Goal: Information Seeking & Learning: Find specific fact

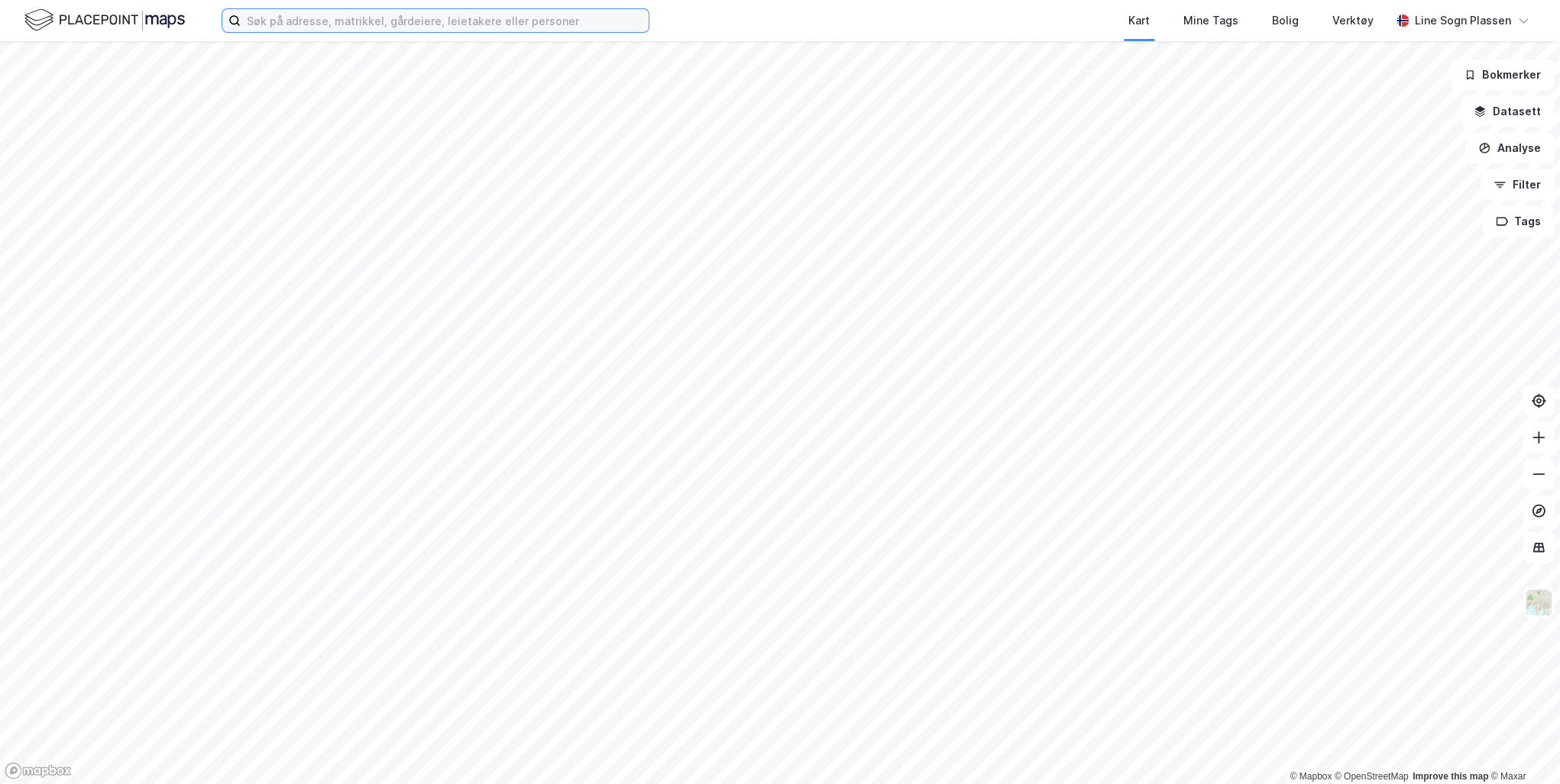
click at [361, 21] on input at bounding box center [444, 20] width 408 height 23
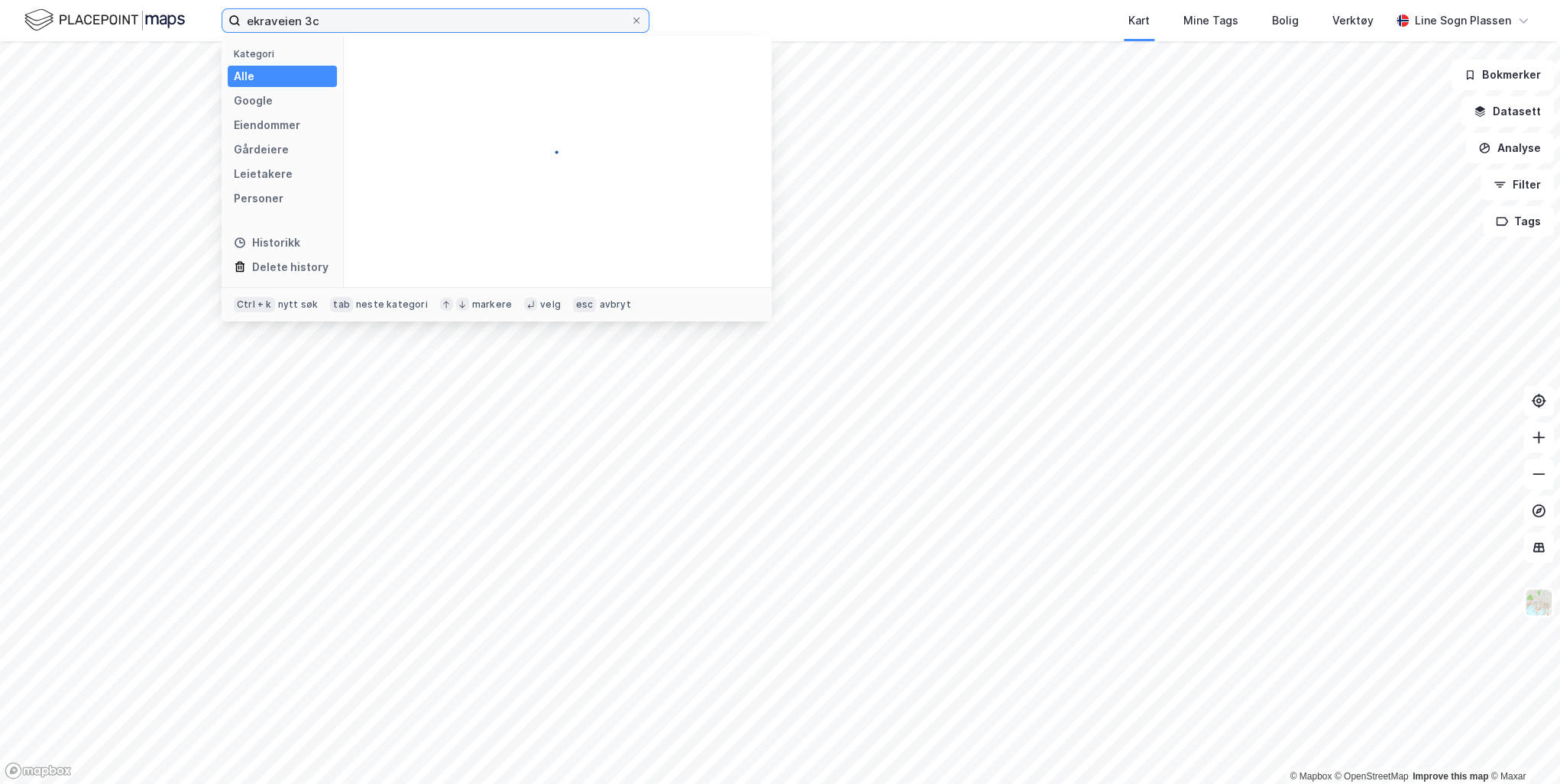
type input "ekraveien 3c"
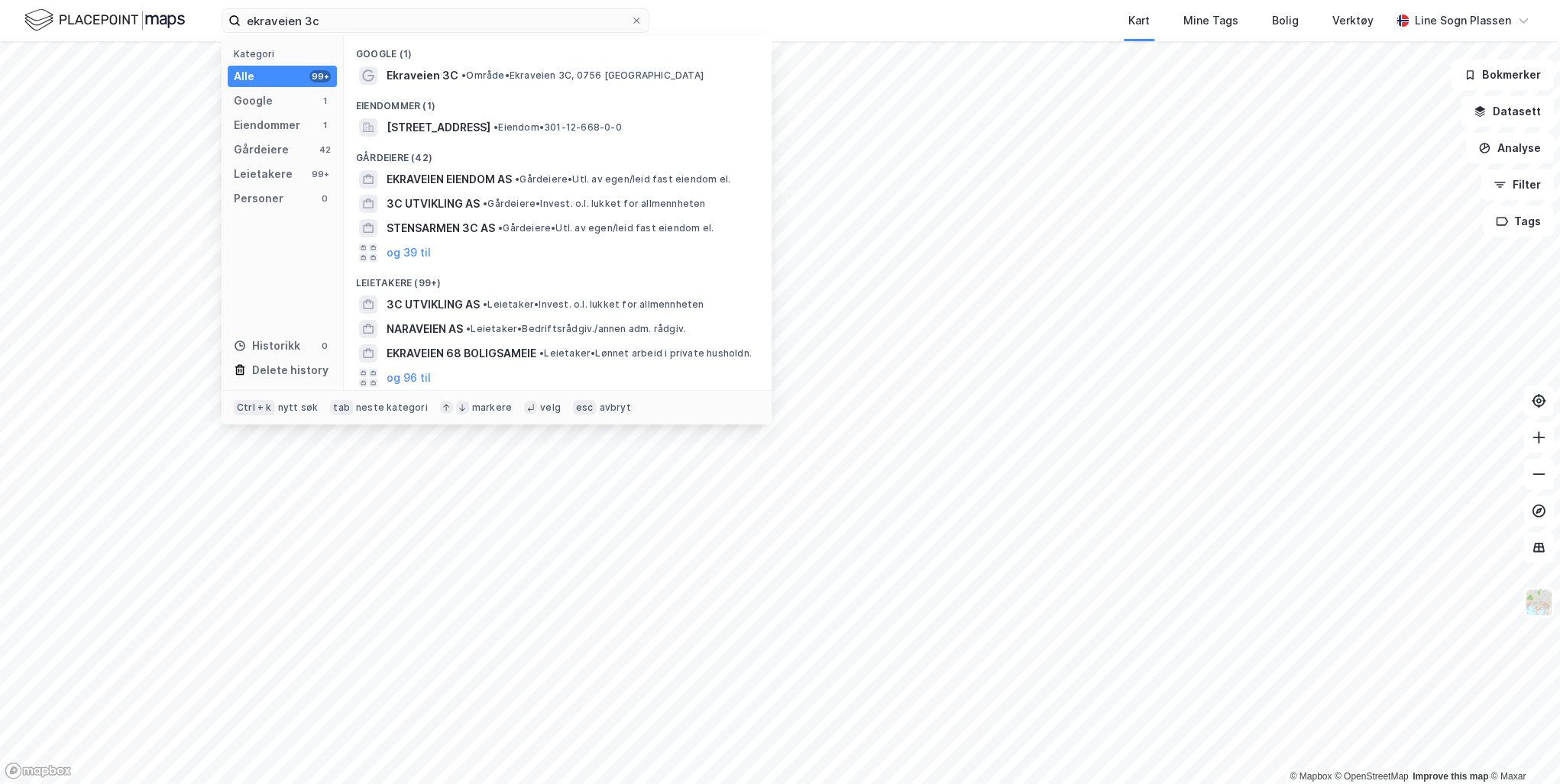
click at [540, 74] on span "• Område • Ekraveien 3C, 0756 [GEOGRAPHIC_DATA]" at bounding box center [582, 75] width 242 height 12
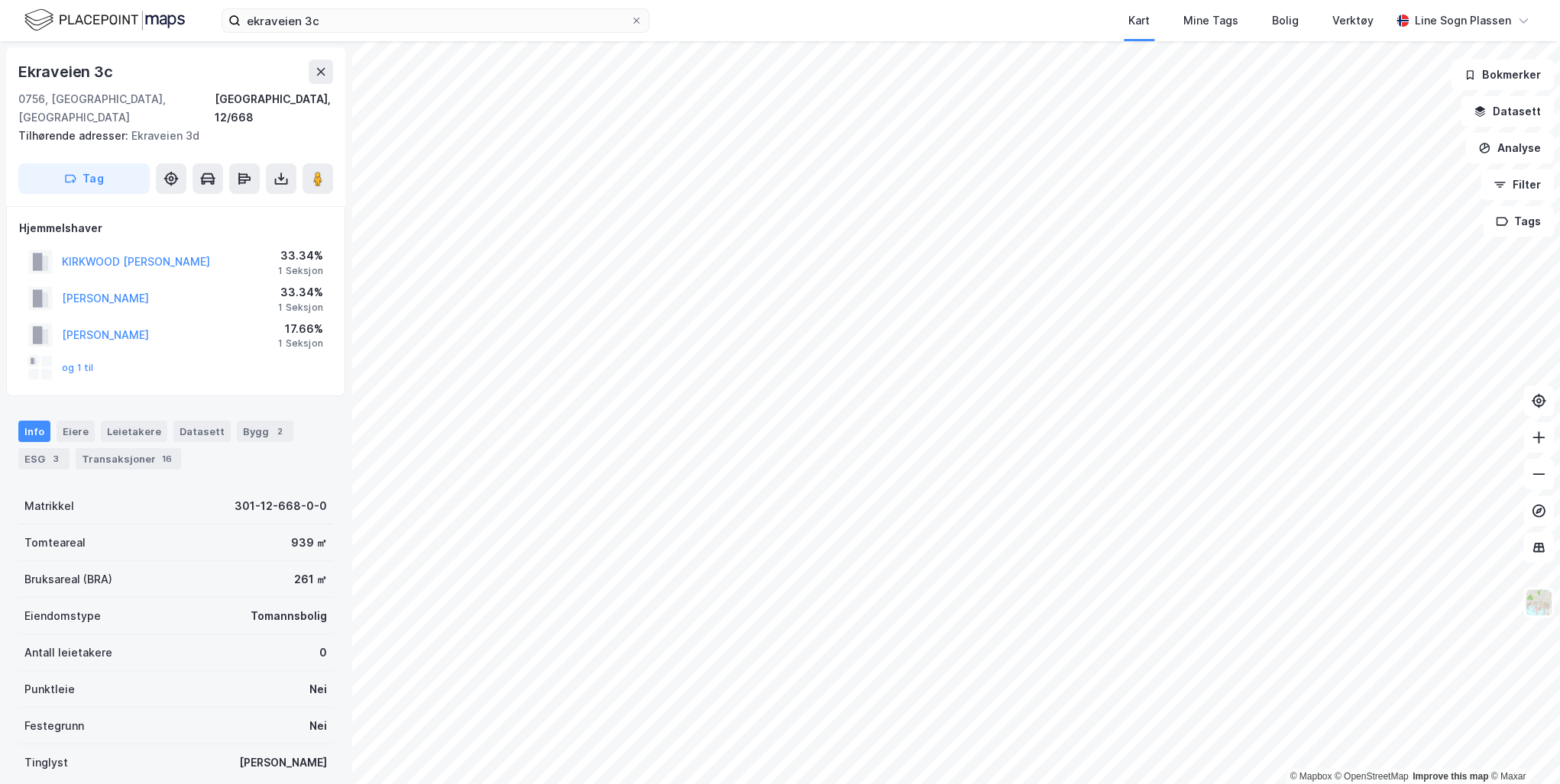
click at [0, 0] on button "og 1 til" at bounding box center [0, 0] width 0 height 0
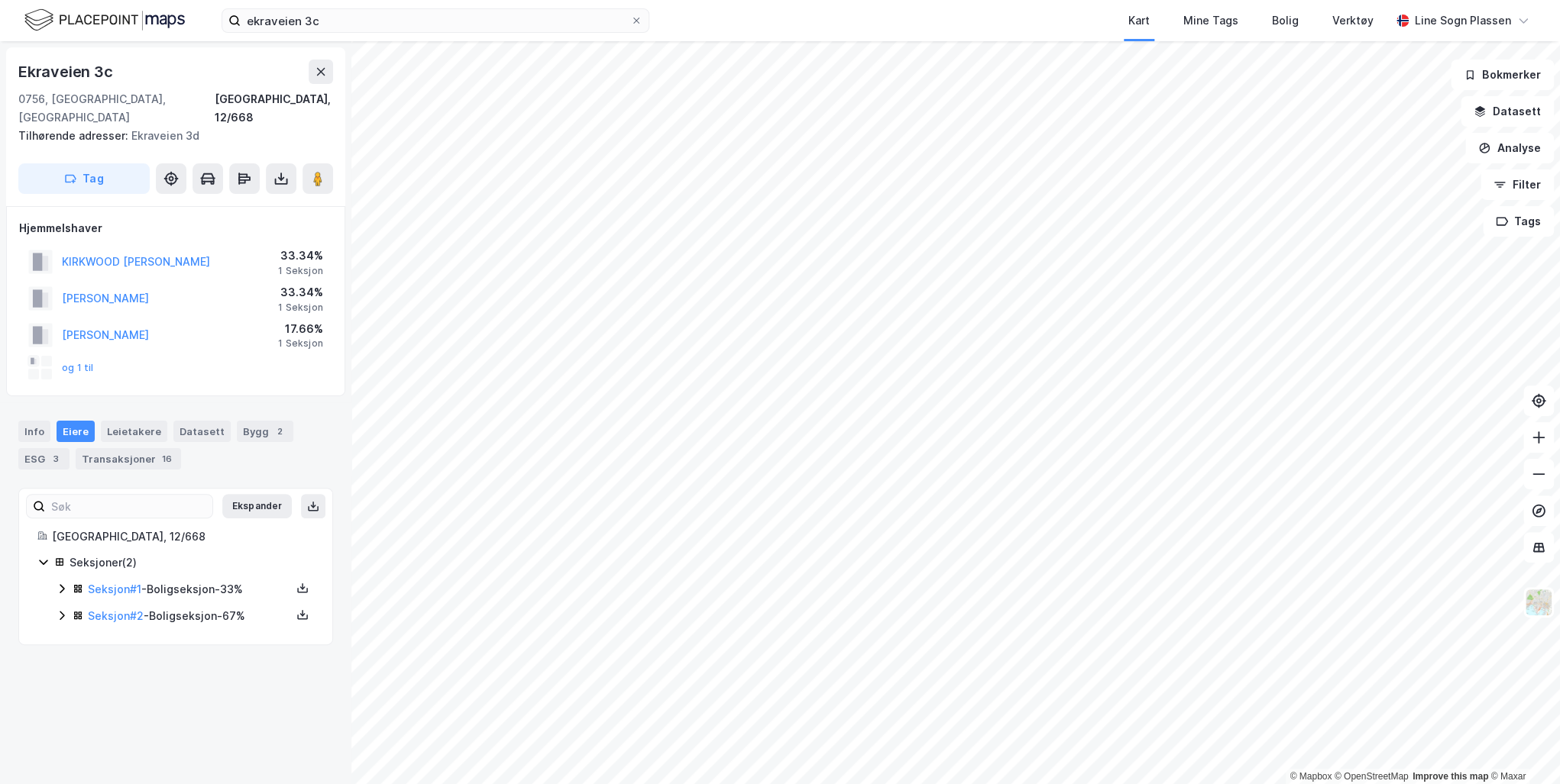
click at [64, 609] on icon at bounding box center [62, 615] width 12 height 12
click at [58, 583] on icon at bounding box center [62, 589] width 12 height 12
click at [202, 635] on link "[PERSON_NAME]" at bounding box center [205, 641] width 87 height 13
